Goal: Task Accomplishment & Management: Manage account settings

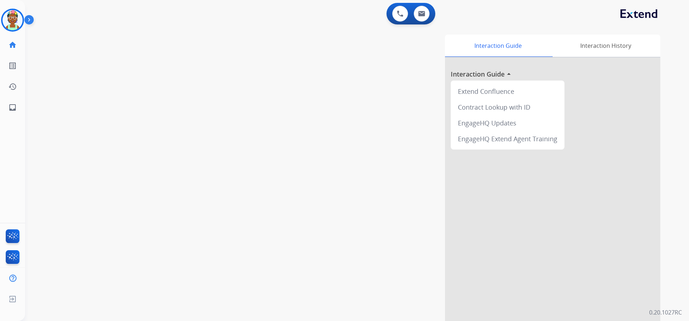
click at [25, 18] on img at bounding box center [30, 21] width 12 height 14
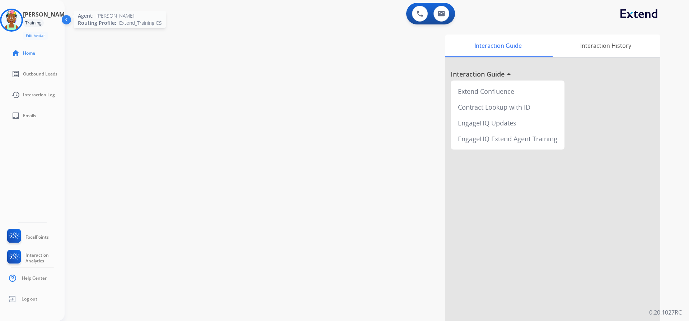
click at [19, 17] on img at bounding box center [11, 20] width 20 height 20
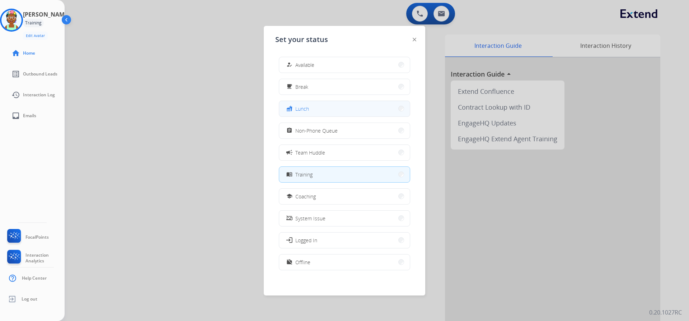
click at [304, 108] on span "Lunch" at bounding box center [302, 109] width 14 height 8
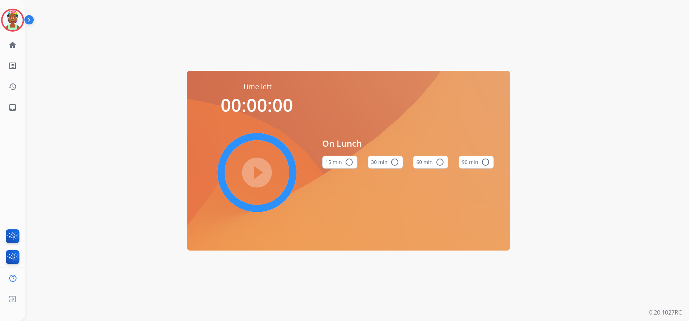
click at [247, 173] on div "play_circle_filled" at bounding box center [257, 172] width 108 height 108
